Goal: Navigation & Orientation: Find specific page/section

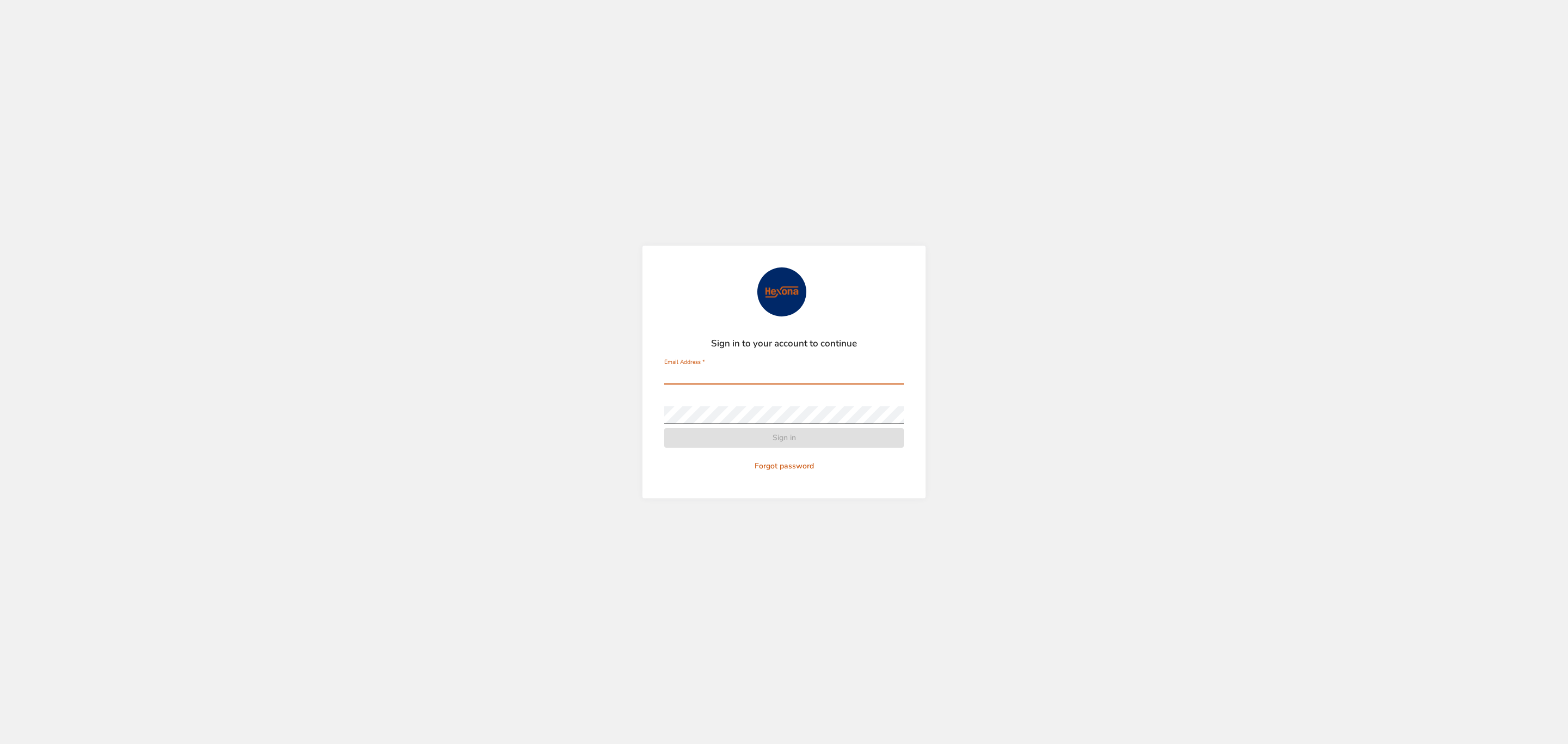
type input "**********"
click at [826, 443] on span "Sign in" at bounding box center [784, 438] width 222 height 14
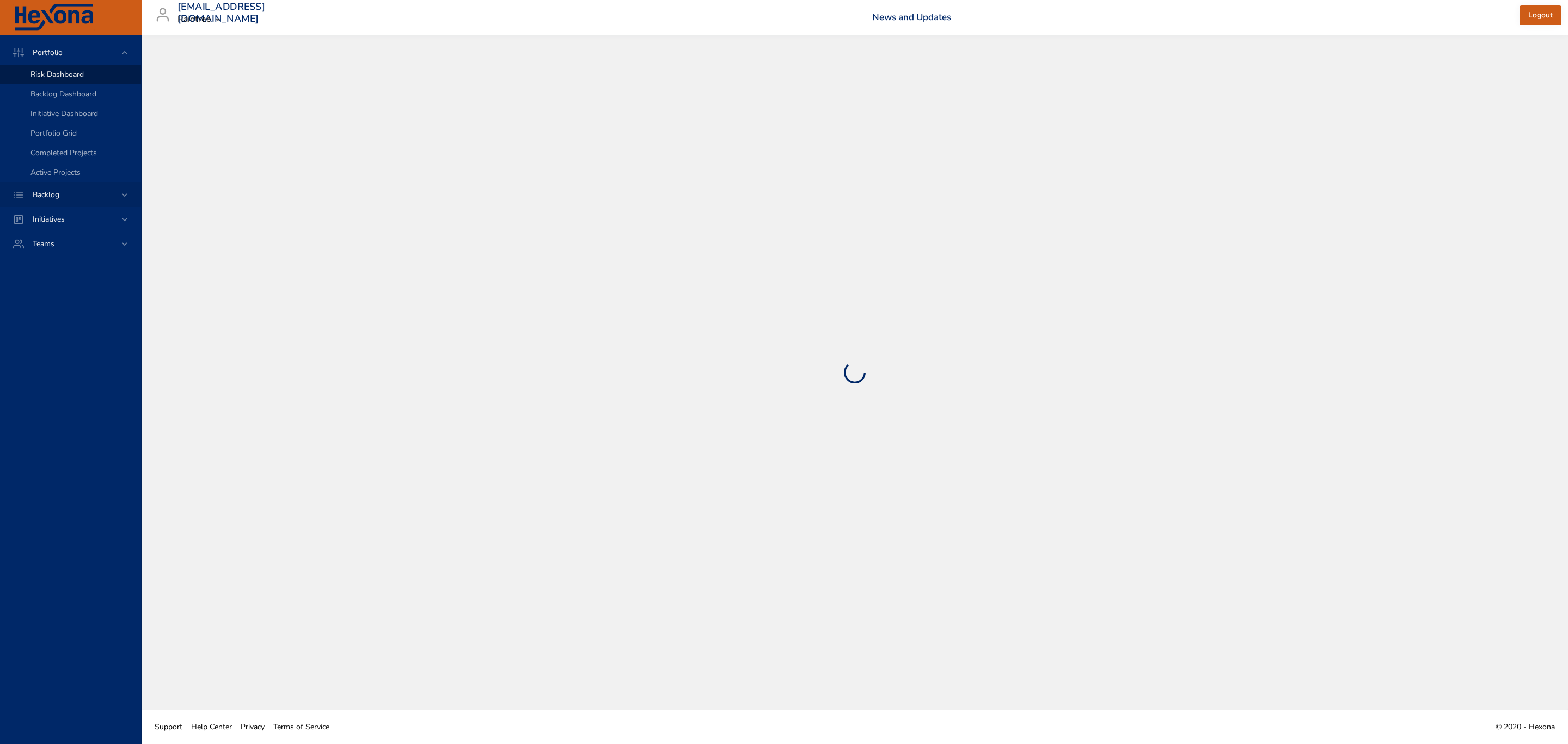
click at [41, 190] on span "Backlog" at bounding box center [46, 194] width 44 height 11
click at [80, 102] on span "Backlog Details" at bounding box center [57, 99] width 53 height 11
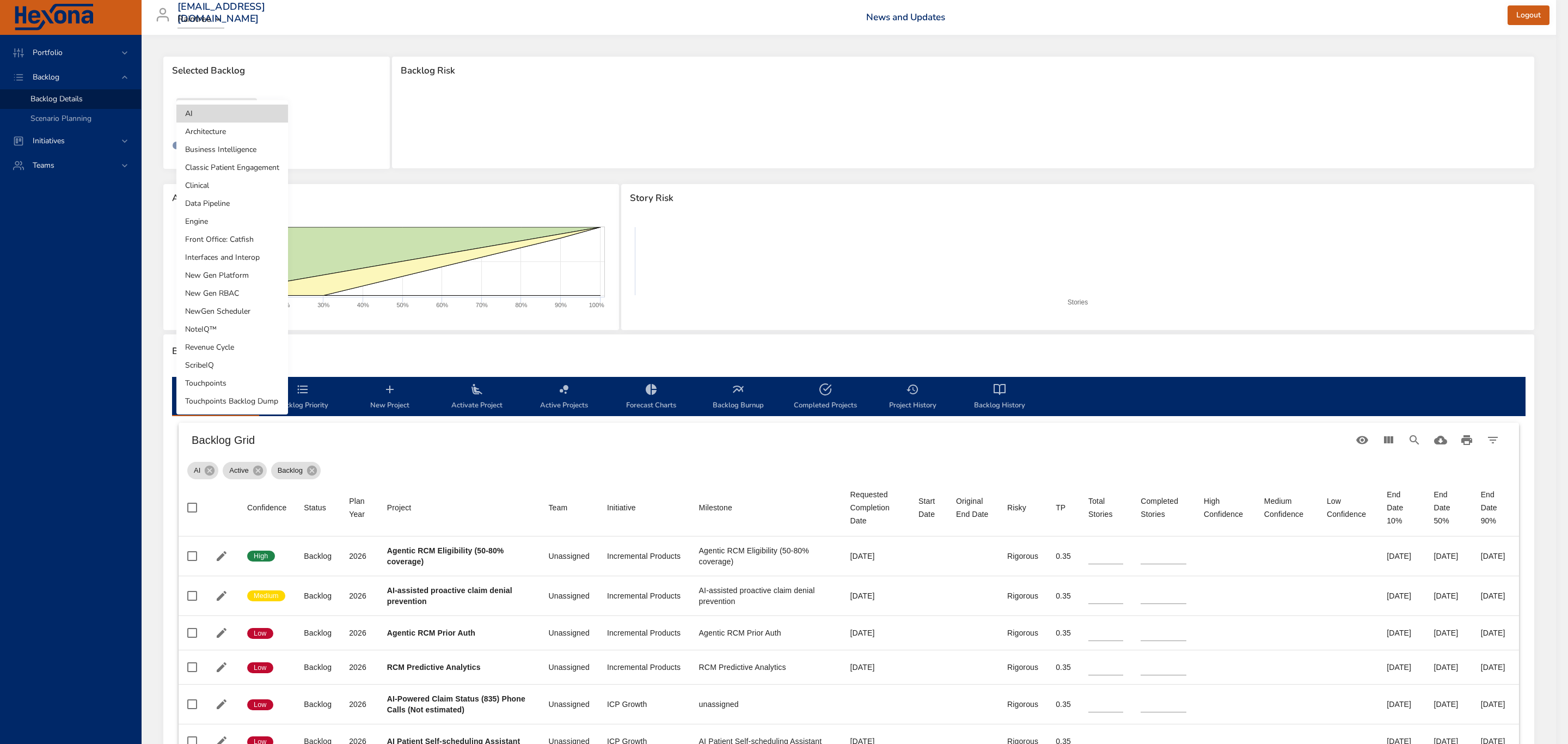
click at [232, 113] on body "Portfolio Backlog Backlog Details Scenario Planning Initiatives Teams [EMAIL_AD…" at bounding box center [784, 372] width 1568 height 744
click at [232, 154] on li "Business Intelligence" at bounding box center [232, 149] width 111 height 18
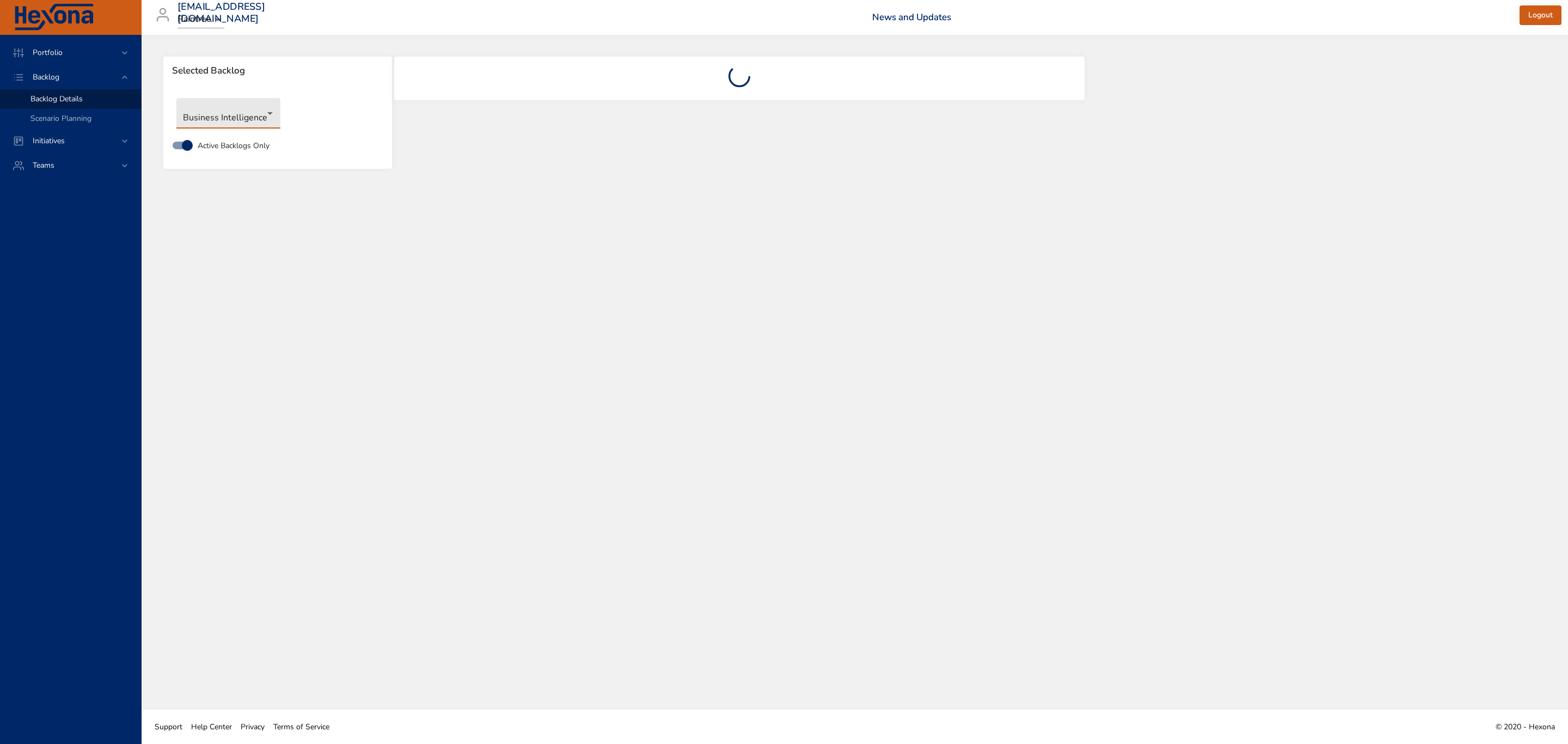
click at [87, 366] on div "Portfolio Backlog Backlog Details Scenario Planning Initiatives Teams" at bounding box center [70, 390] width 141 height 710
click at [132, 170] on div "Teams" at bounding box center [70, 165] width 141 height 24
click at [126, 119] on div "Teams" at bounding box center [70, 126] width 141 height 24
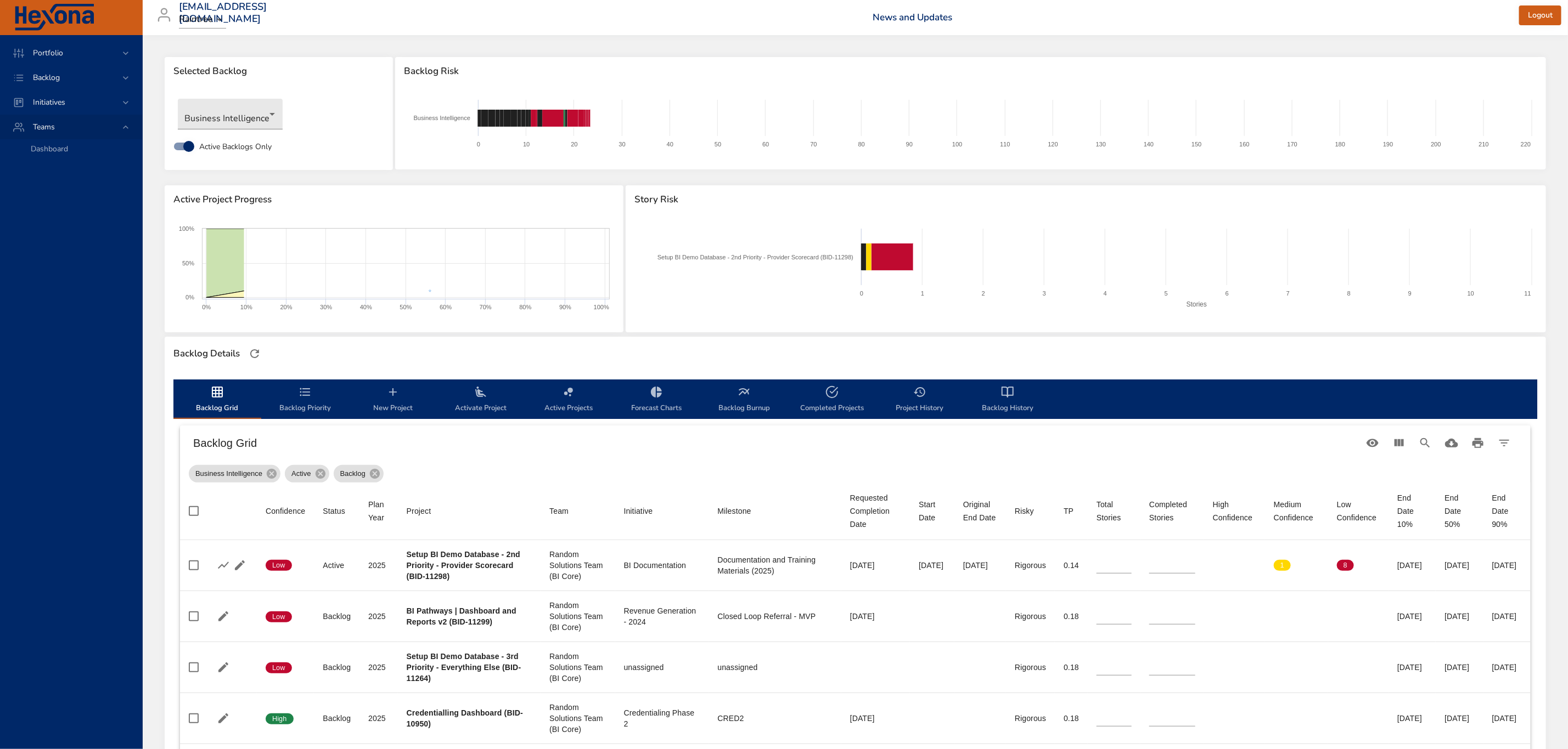
click at [112, 122] on div "Teams" at bounding box center [73, 127] width 96 height 12
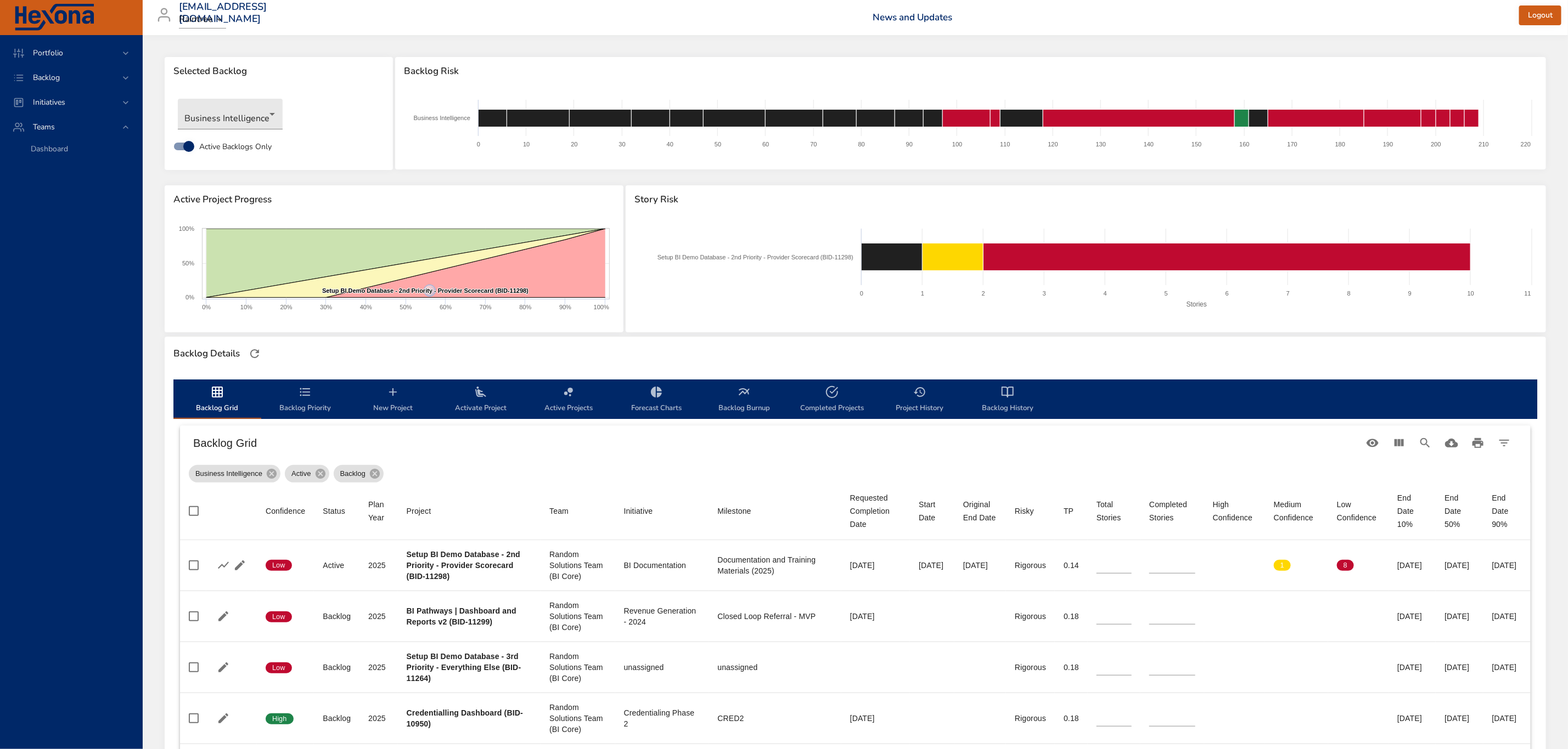
click at [54, 353] on div "Portfolio Backlog Initiatives Teams Dashboard" at bounding box center [71, 392] width 143 height 715
click at [1005, 397] on icon "backlog-tab" at bounding box center [1007, 391] width 13 height 13
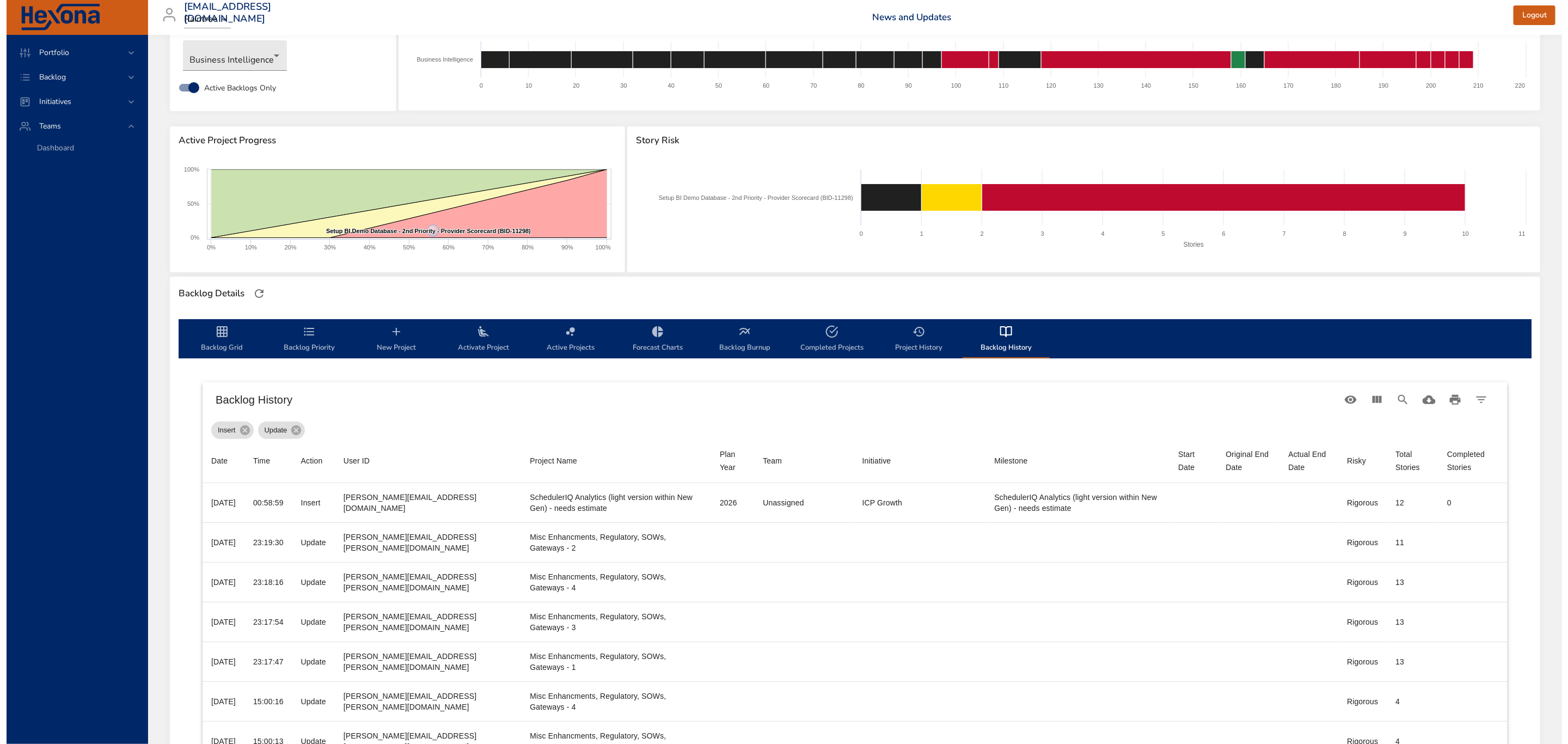
scroll to position [58, 0]
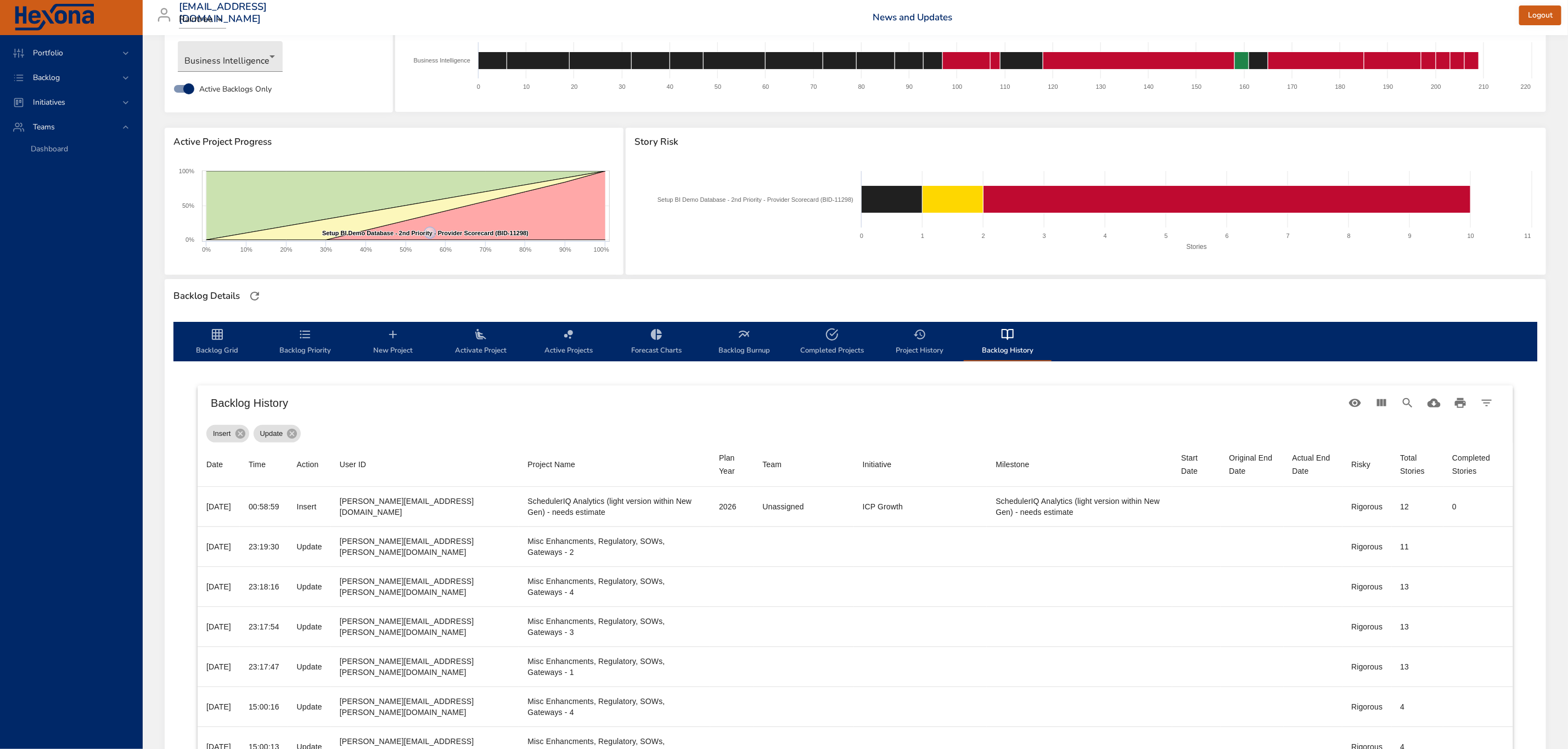
click at [313, 342] on span "Backlog Priority" at bounding box center [305, 343] width 75 height 29
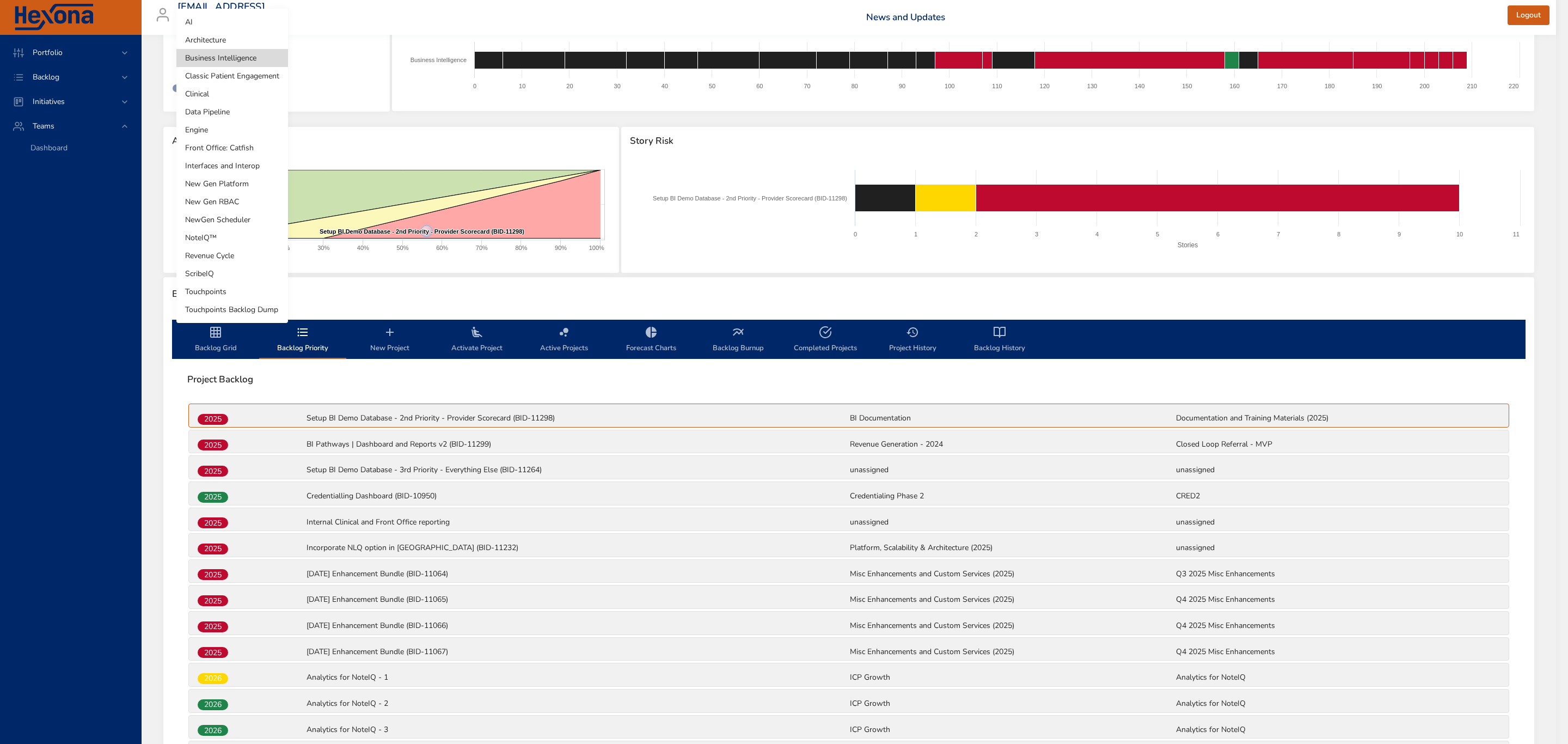
click at [227, 61] on body "Portfolio Backlog Initiatives Teams Dashboard [EMAIL_ADDRESS][DOMAIN_NAME] Rain…" at bounding box center [784, 314] width 1568 height 744
click at [208, 269] on li "ScribeIQ" at bounding box center [232, 273] width 111 height 18
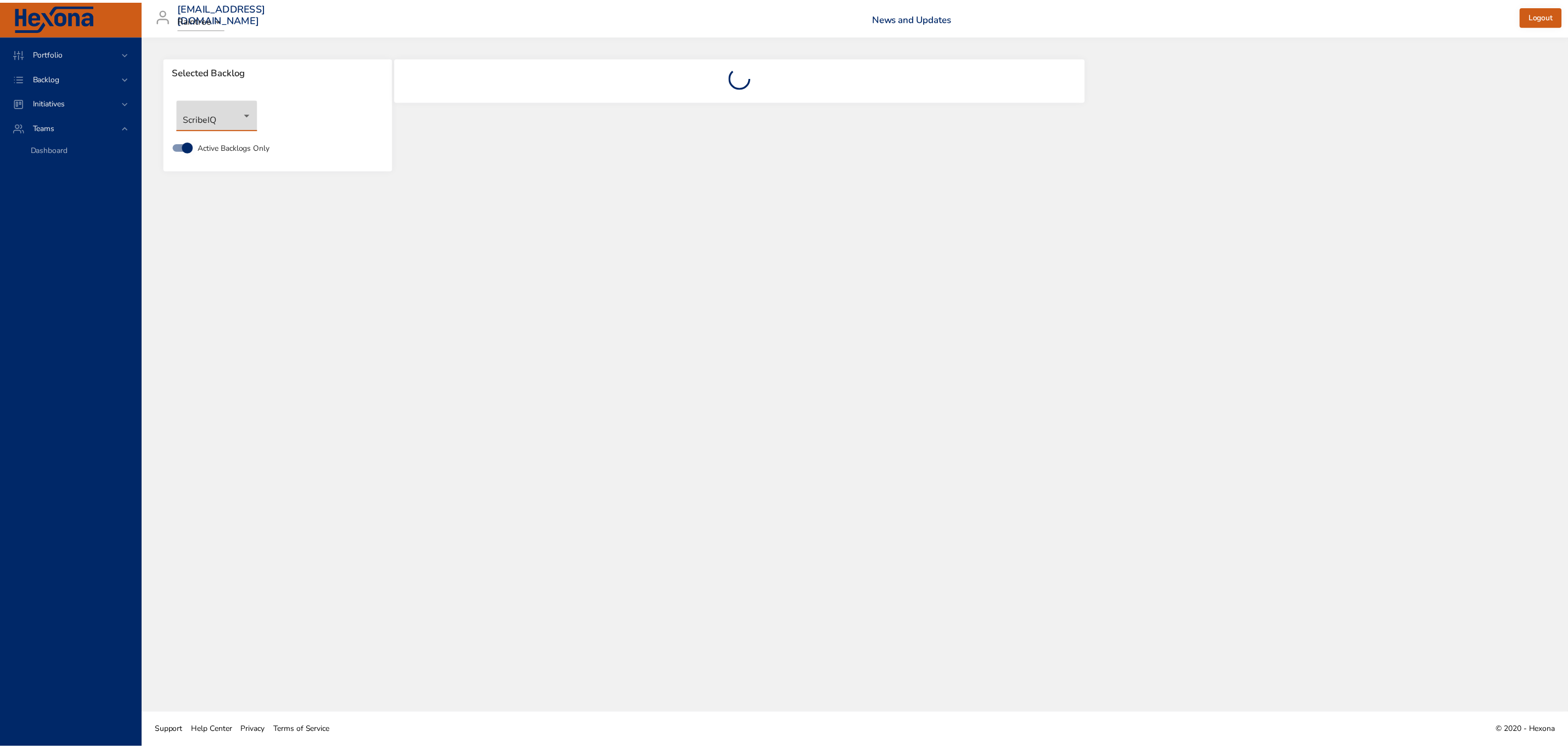
scroll to position [0, 0]
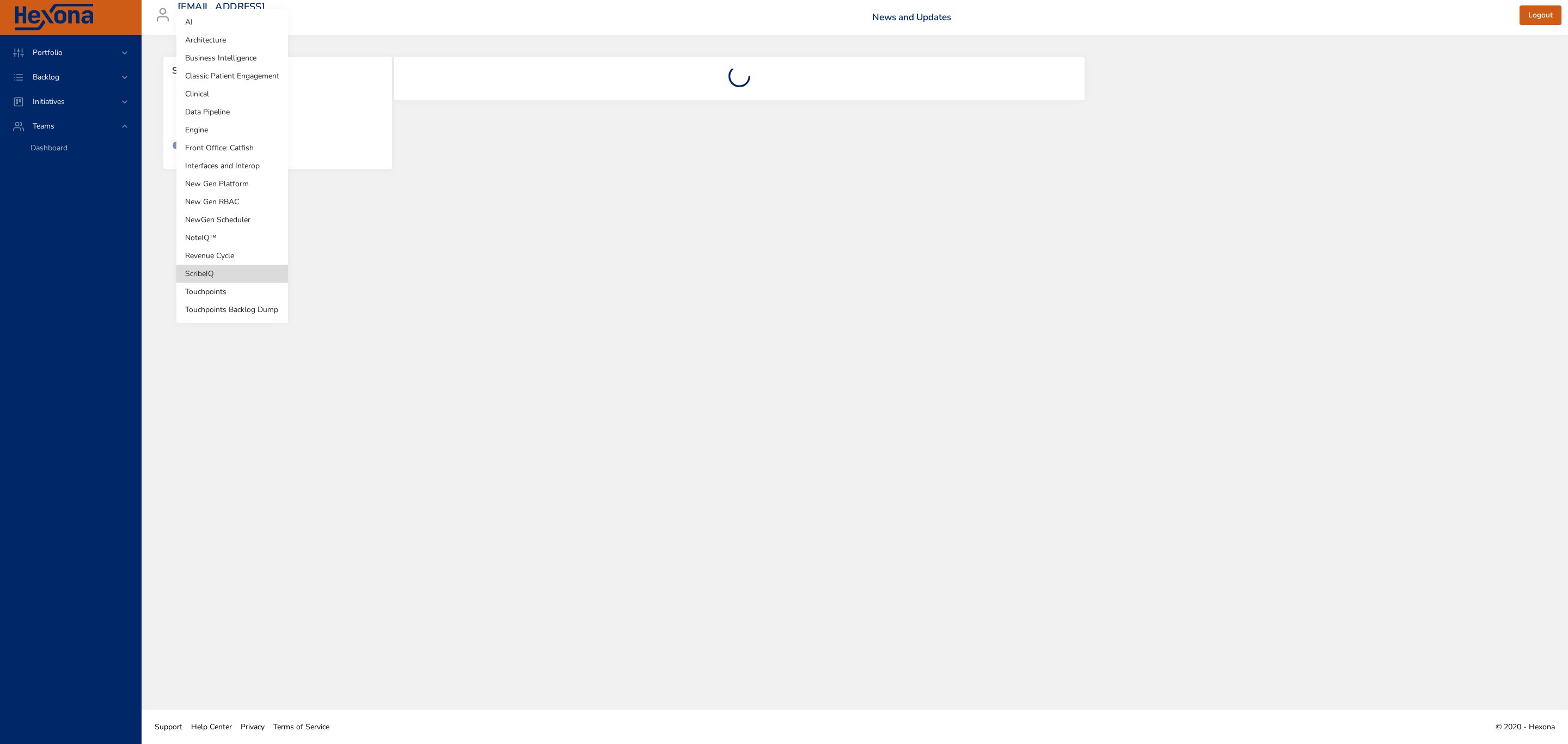
click at [235, 103] on body "Portfolio Backlog Initiatives Teams Dashboard [EMAIL_ADDRESS][DOMAIN_NAME] Rain…" at bounding box center [784, 372] width 1568 height 744
click at [203, 232] on li "NoteIQ™" at bounding box center [232, 237] width 111 height 18
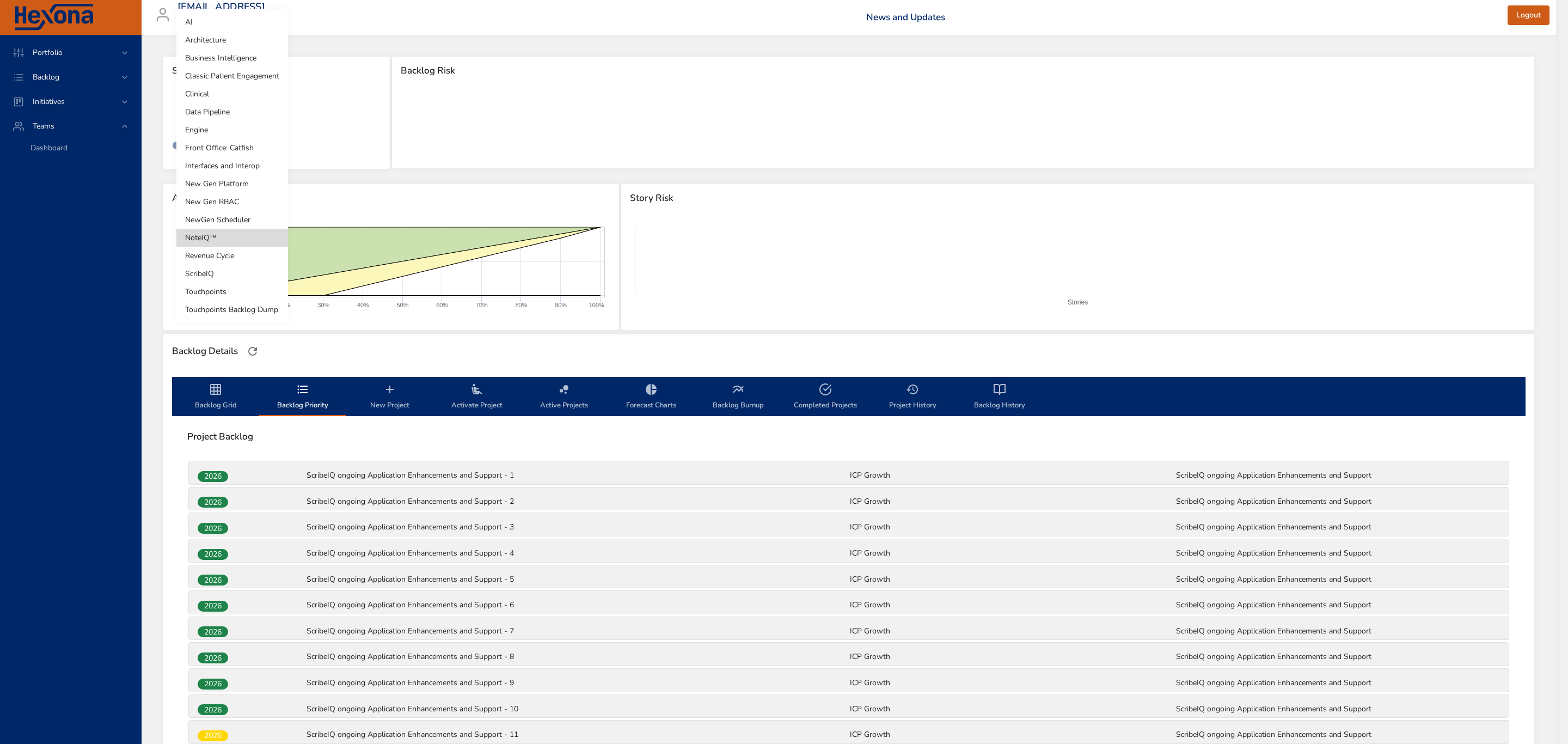
click at [232, 121] on body "Portfolio Backlog Initiatives Teams Dashboard [EMAIL_ADDRESS][DOMAIN_NAME] Rain…" at bounding box center [784, 372] width 1568 height 744
click at [216, 232] on li "NoteIQ™" at bounding box center [232, 237] width 111 height 18
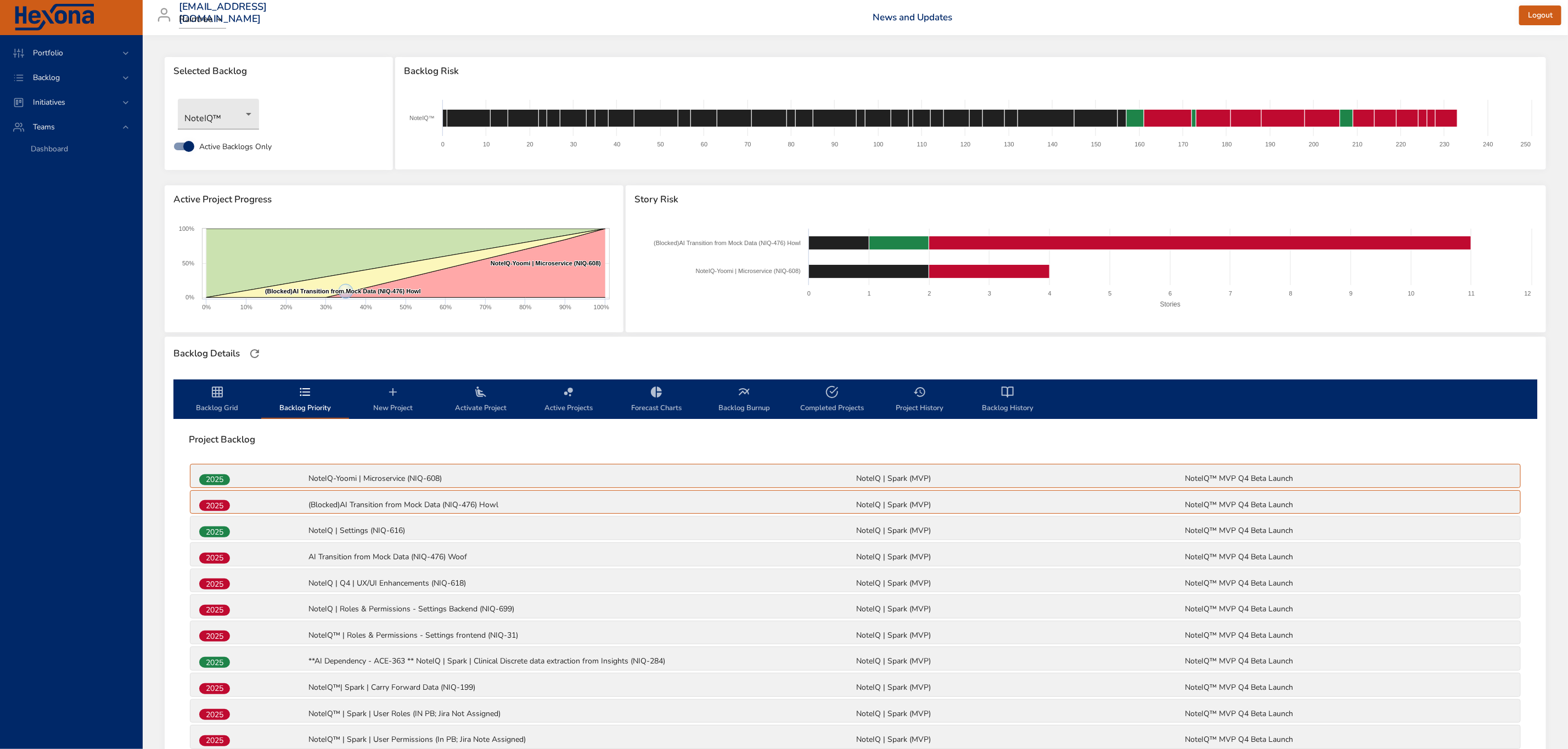
click at [203, 405] on span "Backlog Grid" at bounding box center [217, 400] width 75 height 29
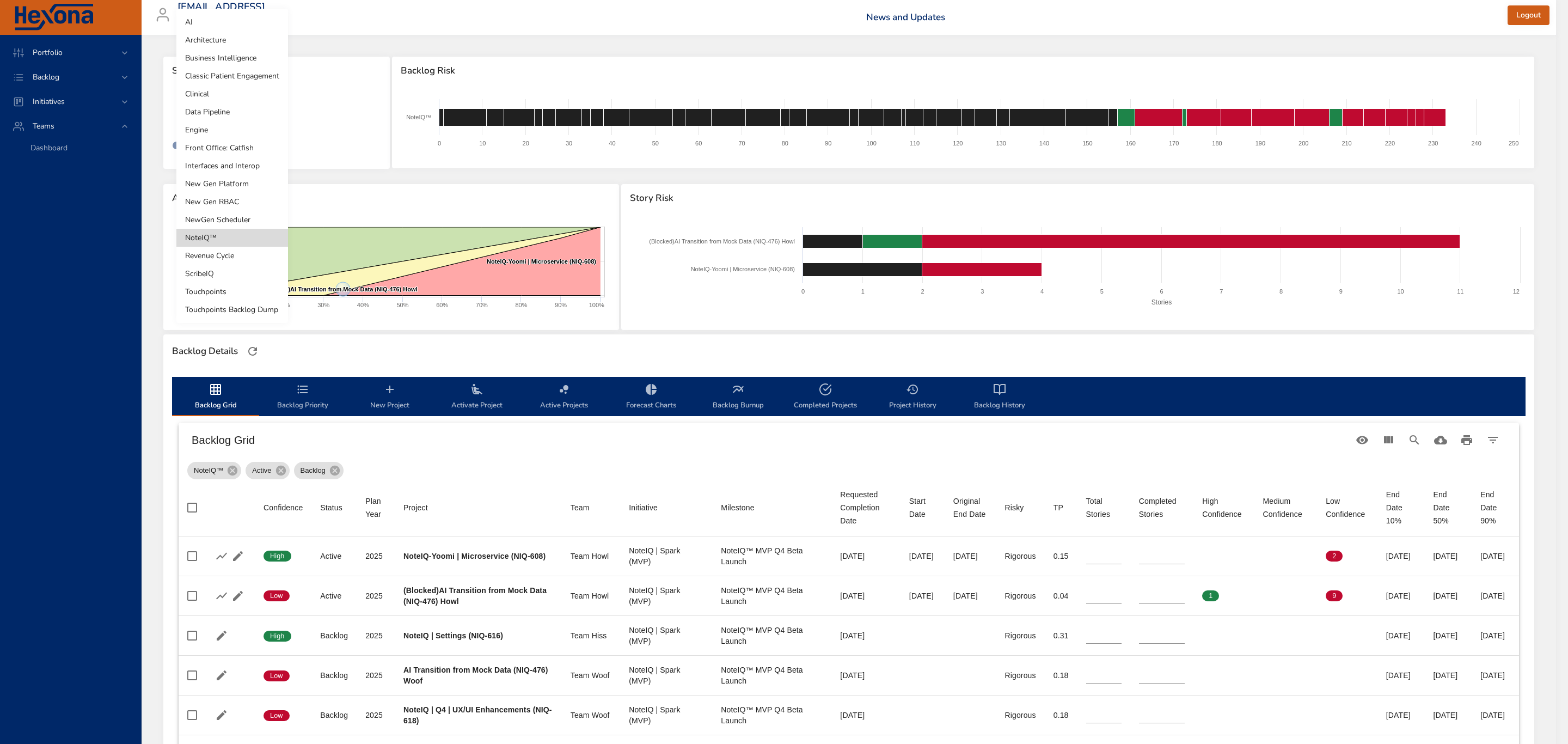
click at [205, 119] on body "Portfolio Backlog Initiatives Teams Dashboard [EMAIL_ADDRESS][DOMAIN_NAME] Rain…" at bounding box center [784, 372] width 1568 height 744
click at [235, 269] on li "ScribeIQ" at bounding box center [232, 273] width 111 height 18
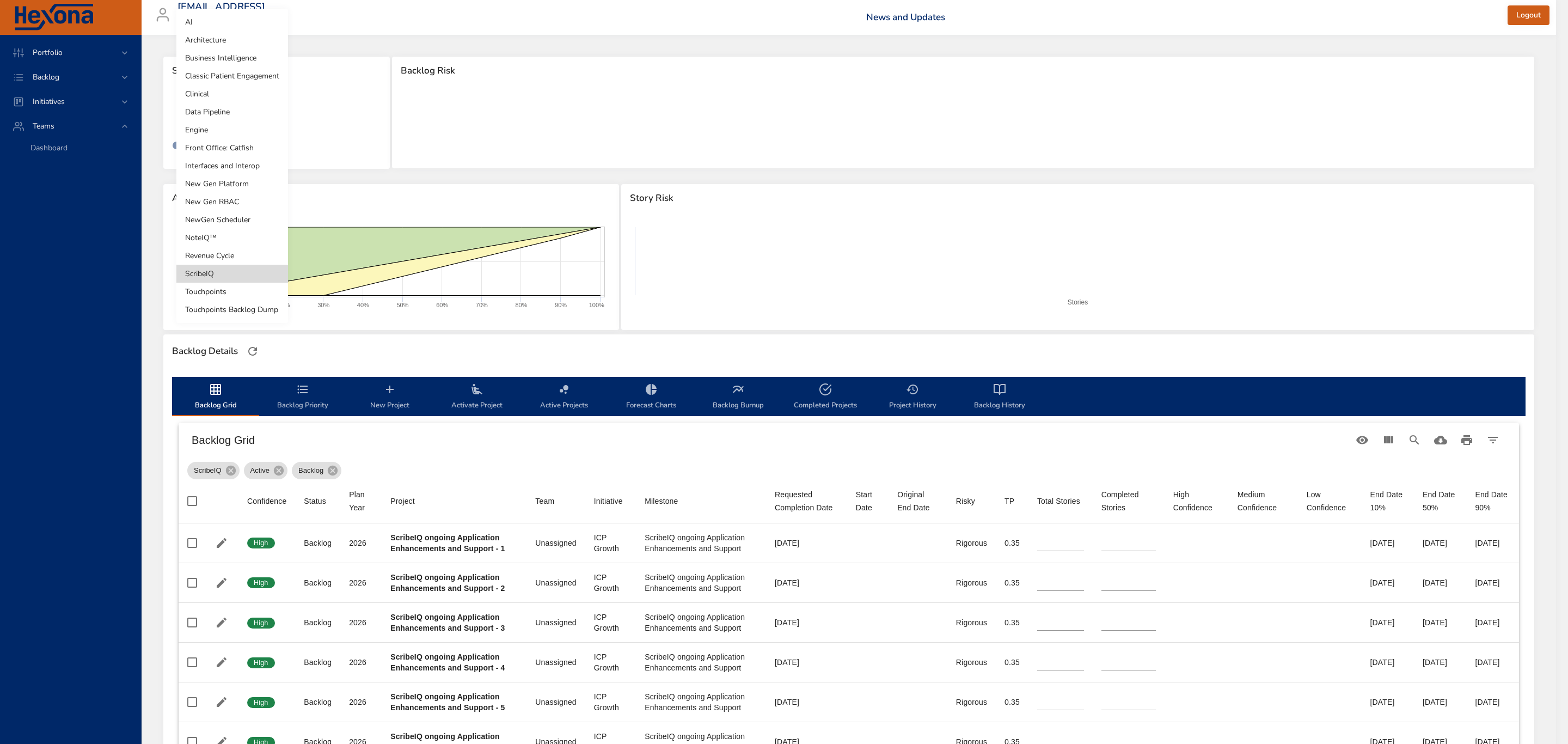
click at [204, 105] on body "Portfolio Backlog Initiatives Teams Dashboard [EMAIL_ADDRESS][DOMAIN_NAME] Rain…" at bounding box center [784, 372] width 1568 height 744
click at [213, 21] on li "AI" at bounding box center [232, 21] width 111 height 18
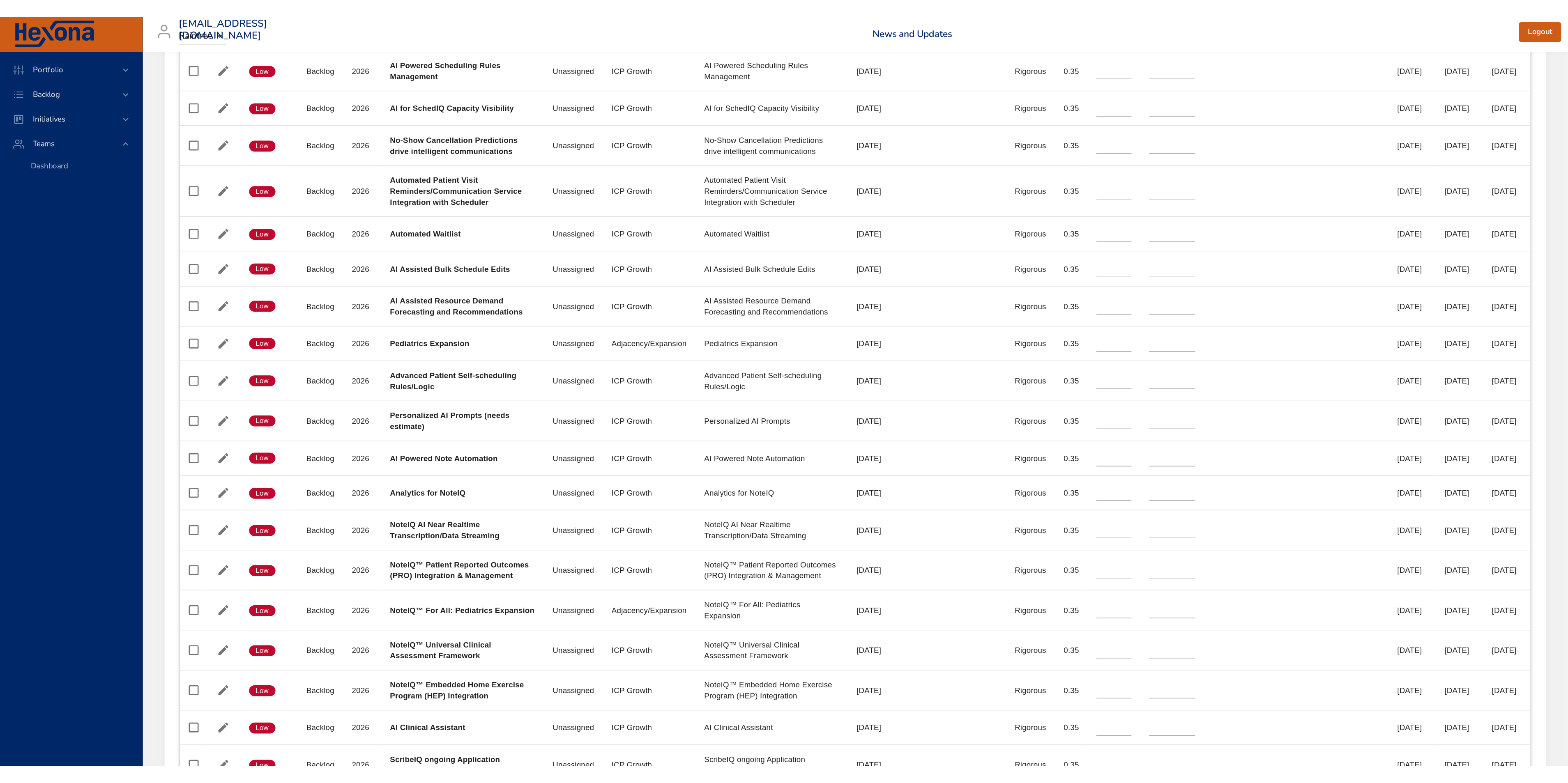
scroll to position [547, 0]
